Goal: Task Accomplishment & Management: Use online tool/utility

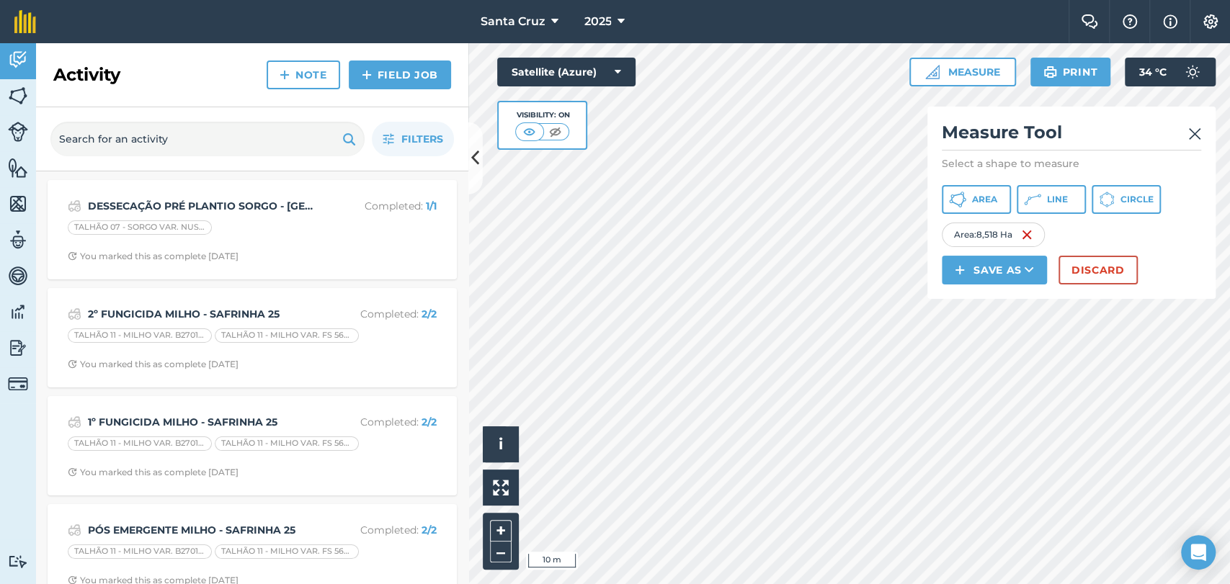
click at [413, 401] on div "Activity Fields Livestock Features Maps Team Vehicles Data Reporting Billing Tu…" at bounding box center [615, 313] width 1230 height 541
click at [446, 391] on div "Activity Fields Livestock Features Maps Team Vehicles Data Reporting Billing Tu…" at bounding box center [615, 313] width 1230 height 541
click at [393, 346] on div "Activity Fields Livestock Features Maps Team Vehicles Data Reporting Billing Tu…" at bounding box center [615, 313] width 1230 height 541
click at [321, 584] on html "Santa Cruz 2025 Farm Chat Help Info Settings Santa Cruz - 2025 Reproduced with …" at bounding box center [615, 292] width 1230 height 584
click at [671, 215] on div "Click to start drawing i © 2025 TomTom, Microsoft 10 m + – Satellite (Azure) Vi…" at bounding box center [849, 313] width 762 height 541
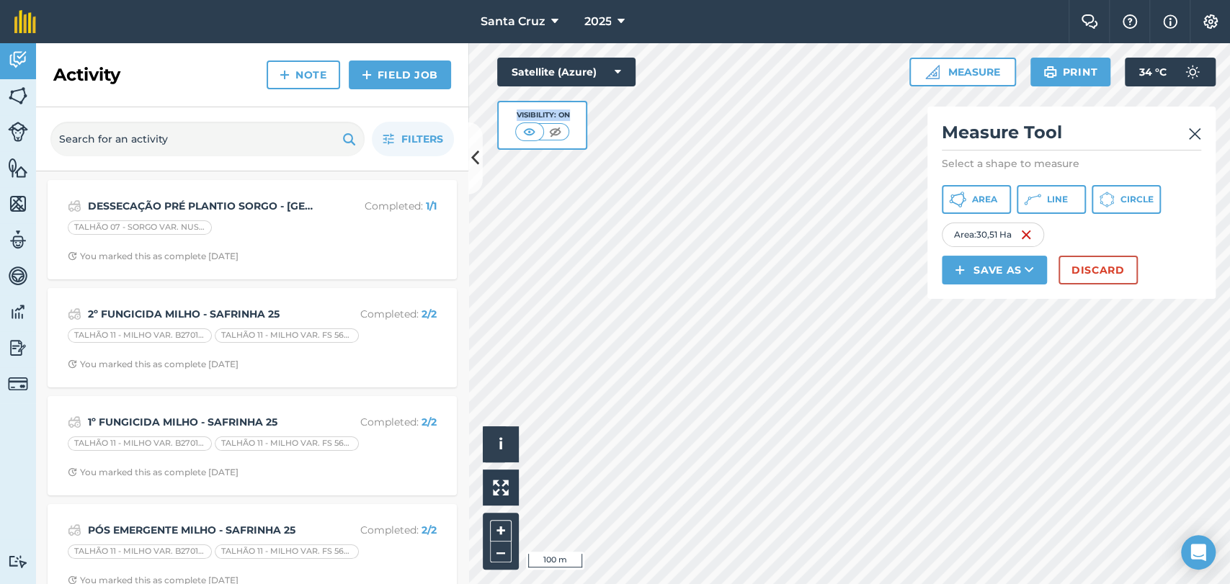
drag, startPoint x: 613, startPoint y: 139, endPoint x: 948, endPoint y: 171, distance: 336.5
click at [948, 171] on div "Click to start drawing i © 2025 TomTom, Microsoft 100 m + – Satellite (Azure) V…" at bounding box center [849, 313] width 762 height 541
drag, startPoint x: 624, startPoint y: 135, endPoint x: 622, endPoint y: 608, distance: 472.6
click at [622, 584] on html "Santa Cruz 2025 Farm Chat Help Info Settings Santa Cruz - 2025 Reproduced with …" at bounding box center [615, 292] width 1230 height 584
click at [991, 278] on button "Save as" at bounding box center [994, 270] width 105 height 29
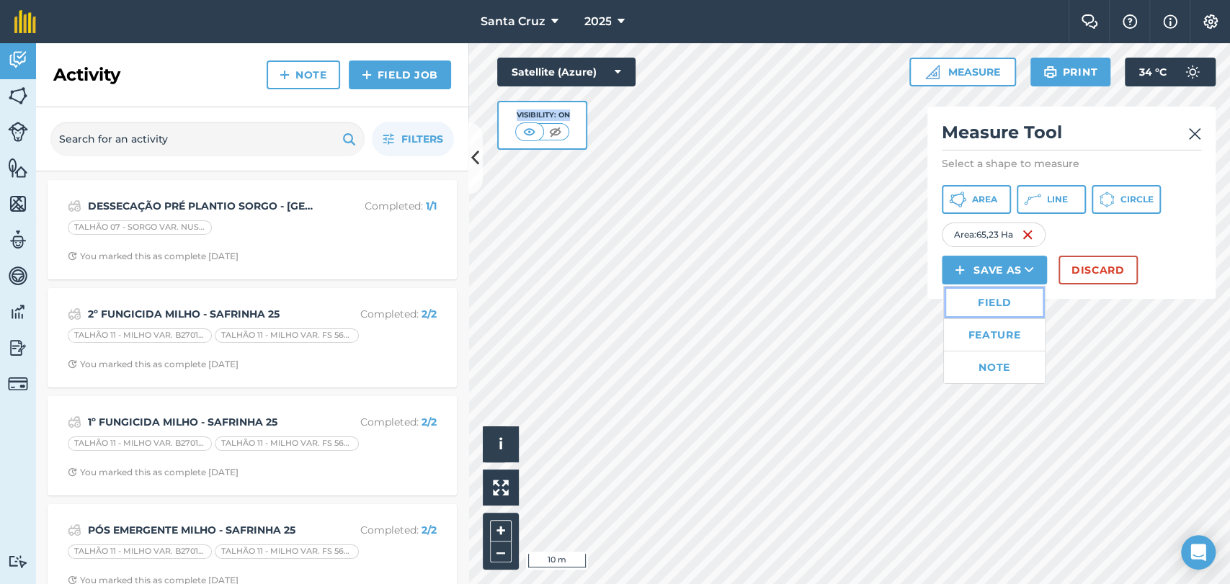
click at [1009, 313] on link "Field" at bounding box center [994, 303] width 101 height 32
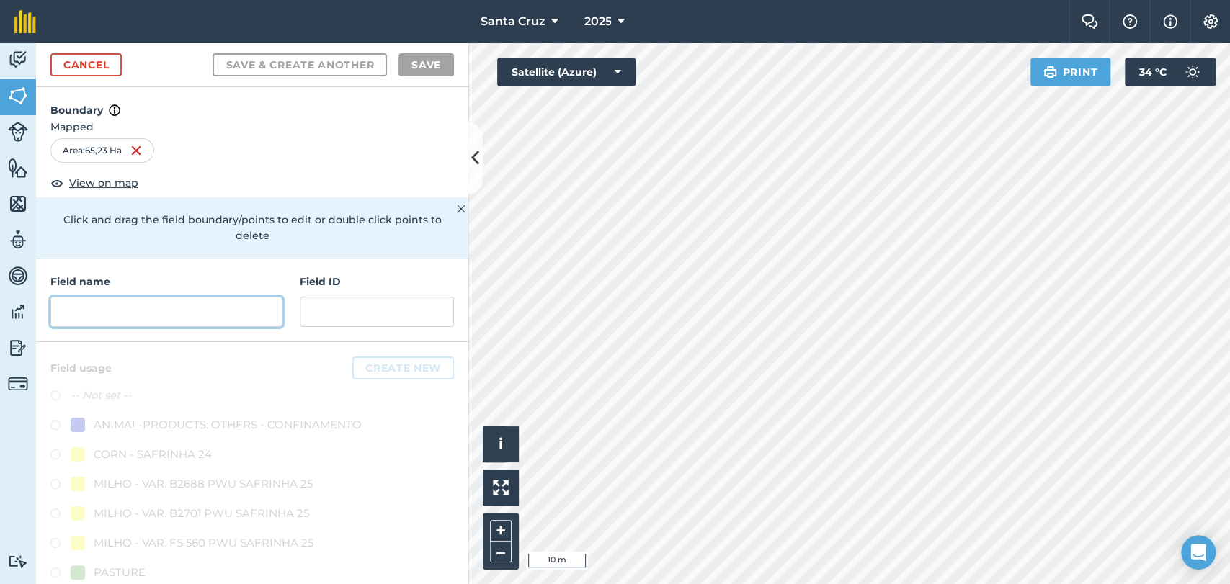
click at [130, 319] on input "text" at bounding box center [166, 312] width 232 height 30
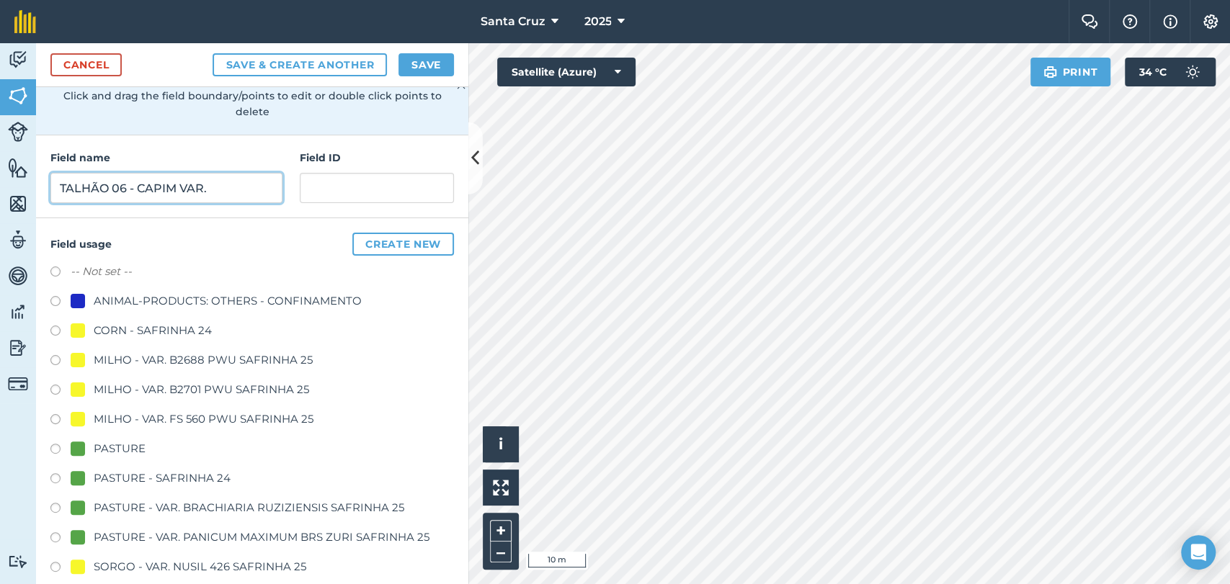
scroll to position [320, 0]
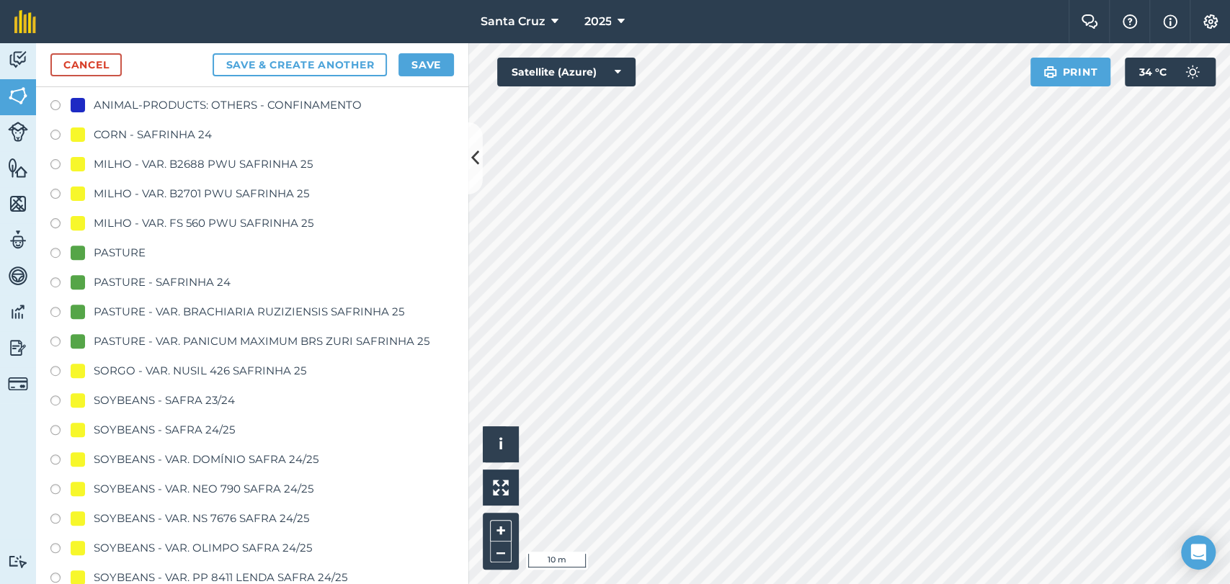
type input "TALHÃO 06 - CAPIM VAR."
click at [56, 314] on label at bounding box center [60, 314] width 20 height 14
radio input "true"
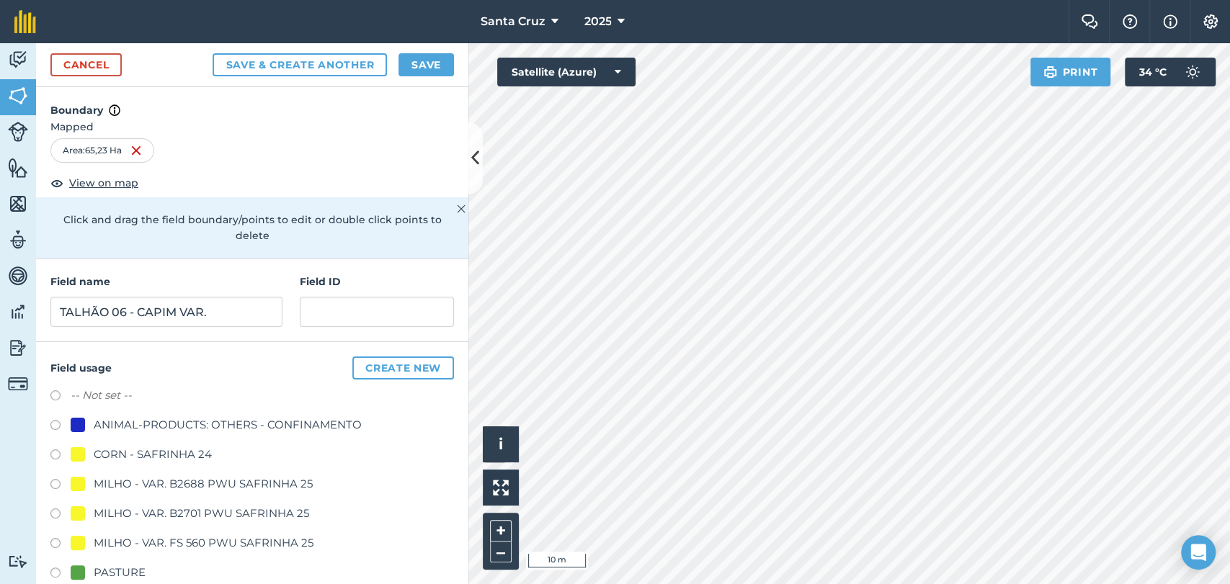
scroll to position [0, 0]
click at [222, 320] on input "TALHÃO 06 - CAPIM VAR." at bounding box center [166, 312] width 232 height 30
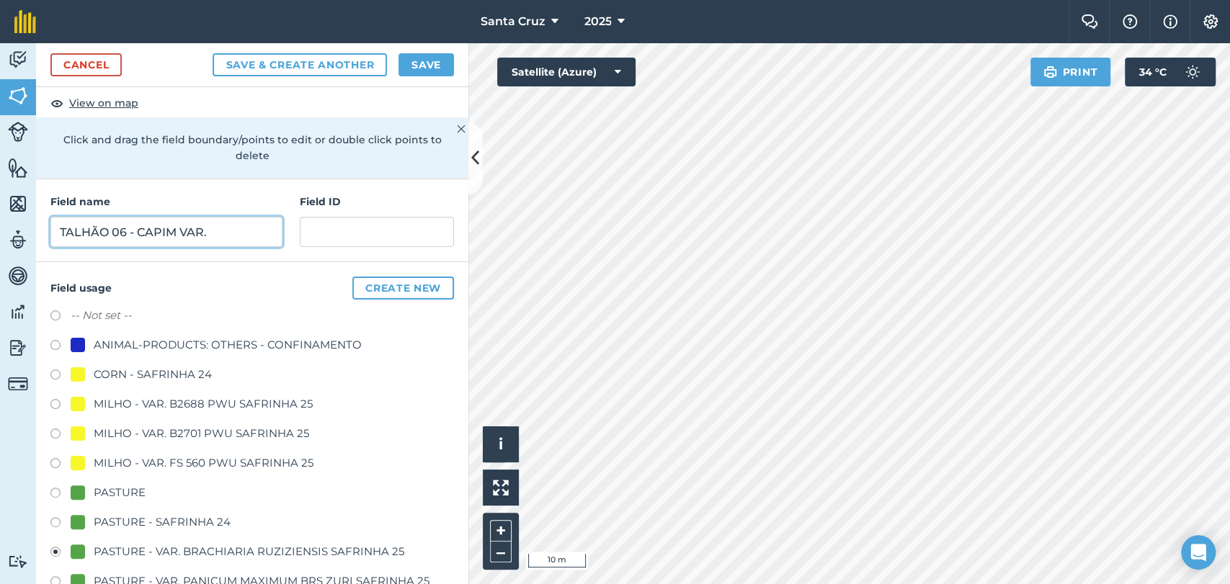
scroll to position [160, 0]
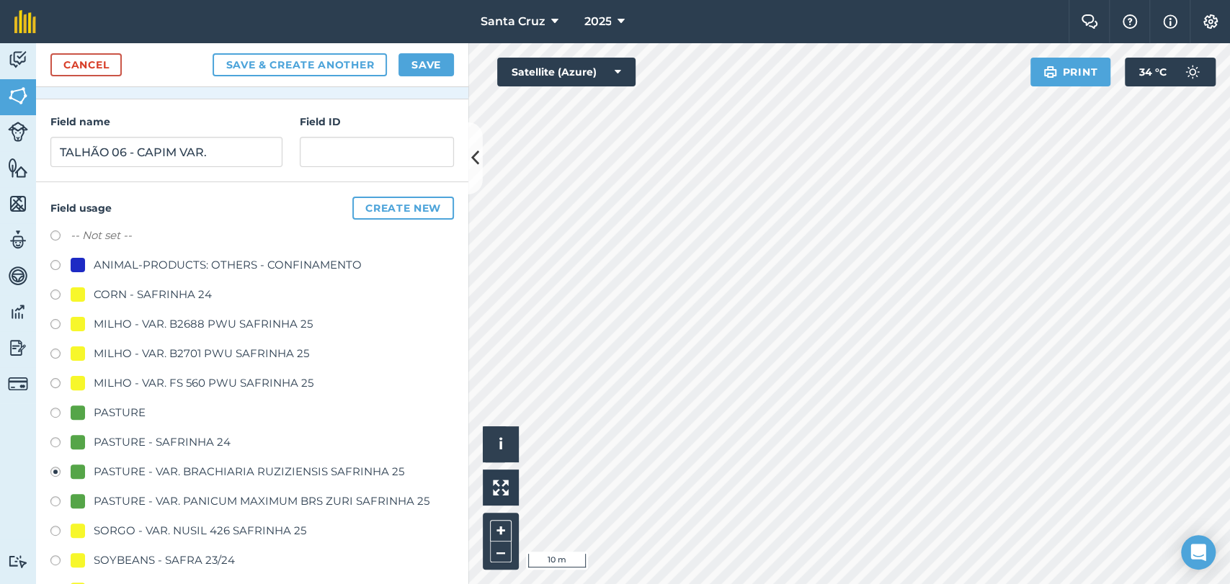
click at [55, 497] on label at bounding box center [60, 503] width 20 height 14
radio input "true"
click at [411, 68] on button "Save" at bounding box center [425, 64] width 55 height 23
